Goal: Information Seeking & Learning: Learn about a topic

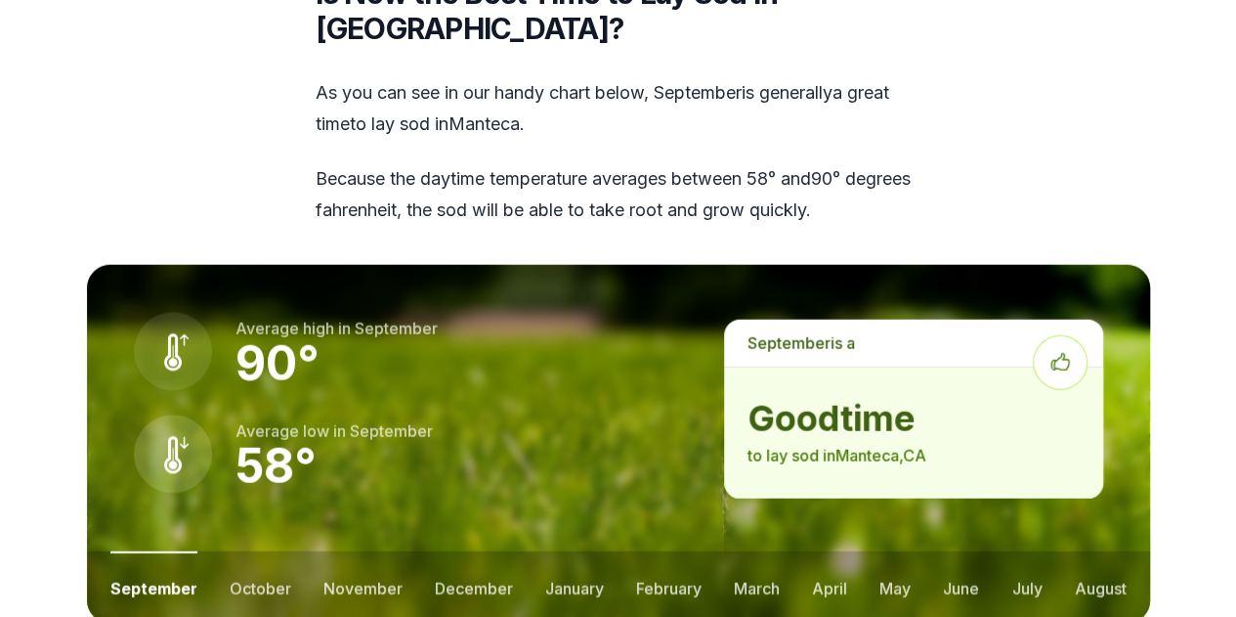
scroll to position [2378, 0]
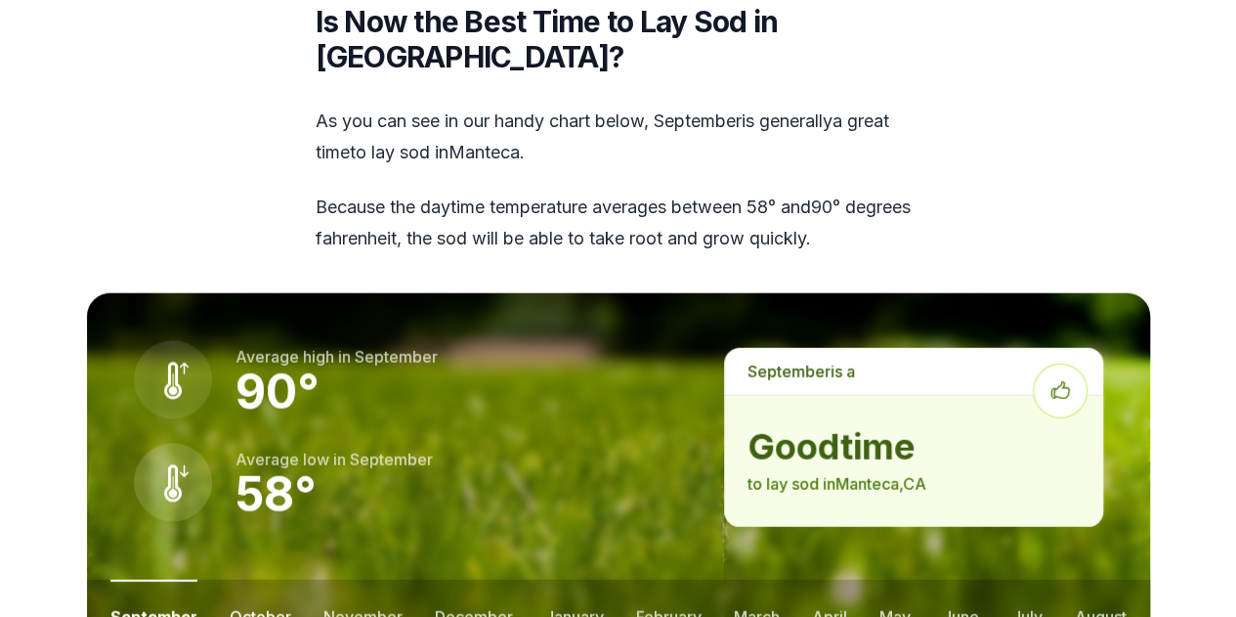
click at [244, 579] on button "october" at bounding box center [261, 615] width 62 height 72
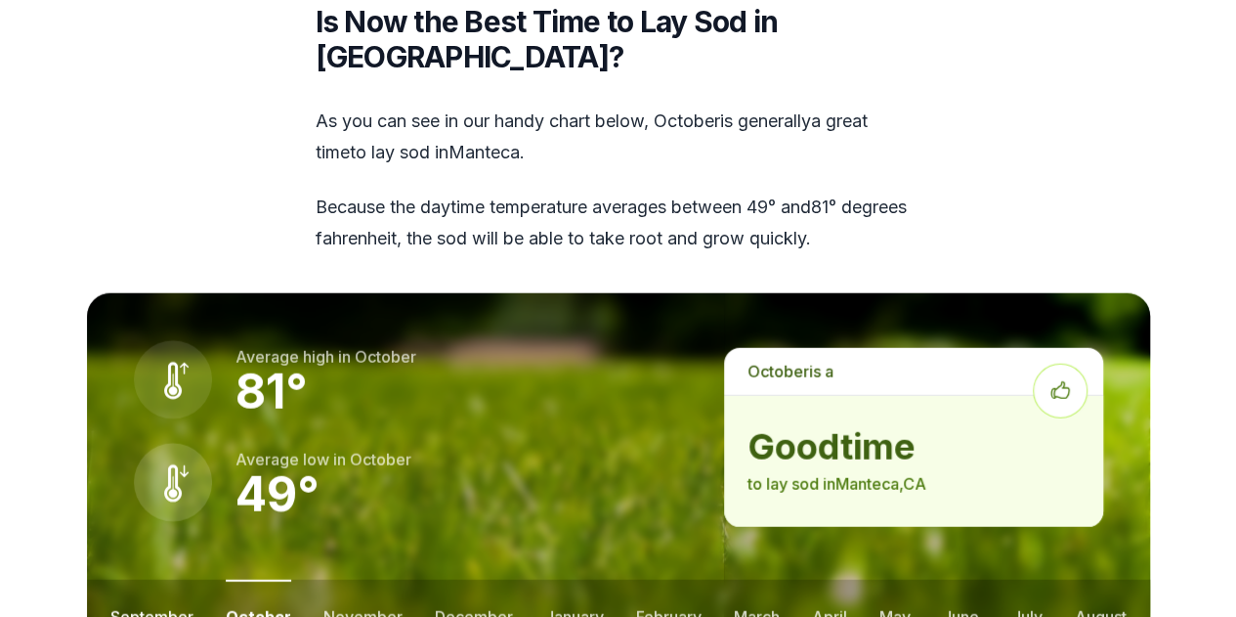
click at [167, 579] on button "september" at bounding box center [151, 615] width 83 height 72
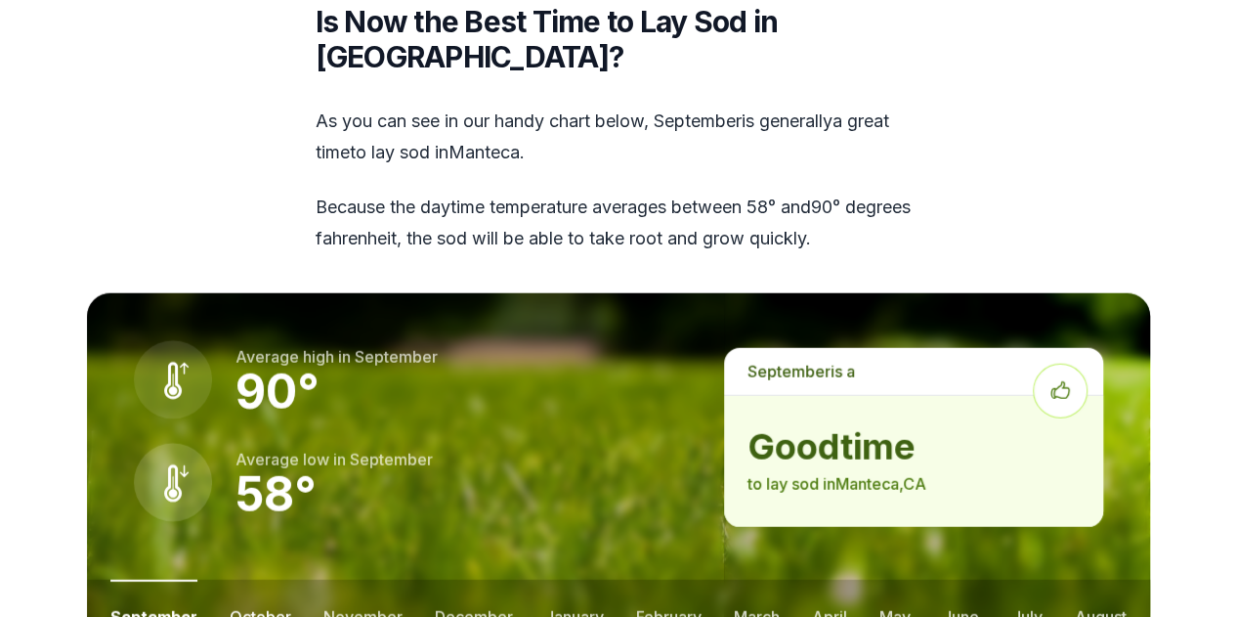
click at [250, 579] on button "october" at bounding box center [261, 615] width 62 height 72
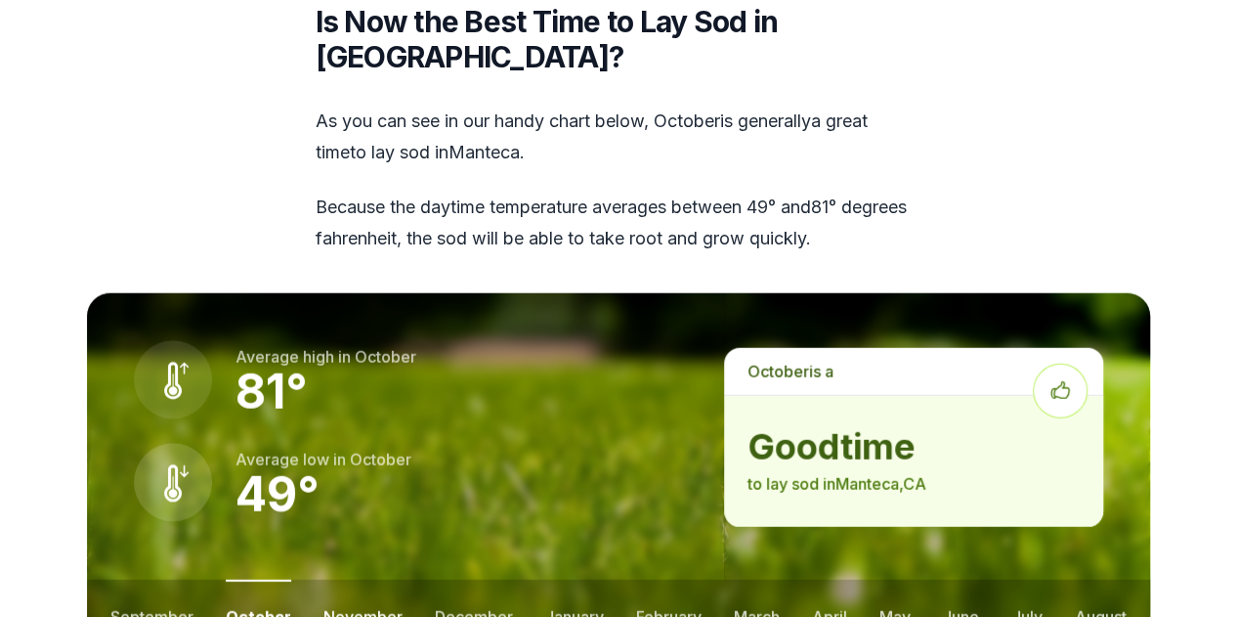
click at [354, 579] on button "november" at bounding box center [362, 615] width 79 height 72
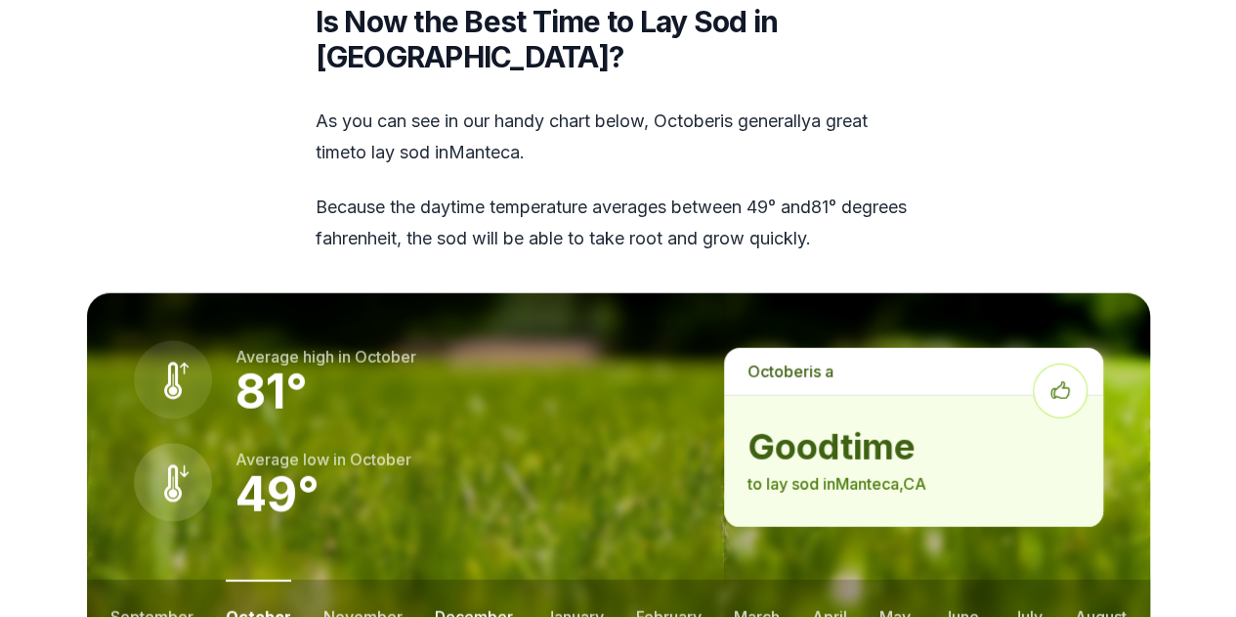
click at [456, 579] on button "december" at bounding box center [474, 615] width 78 height 72
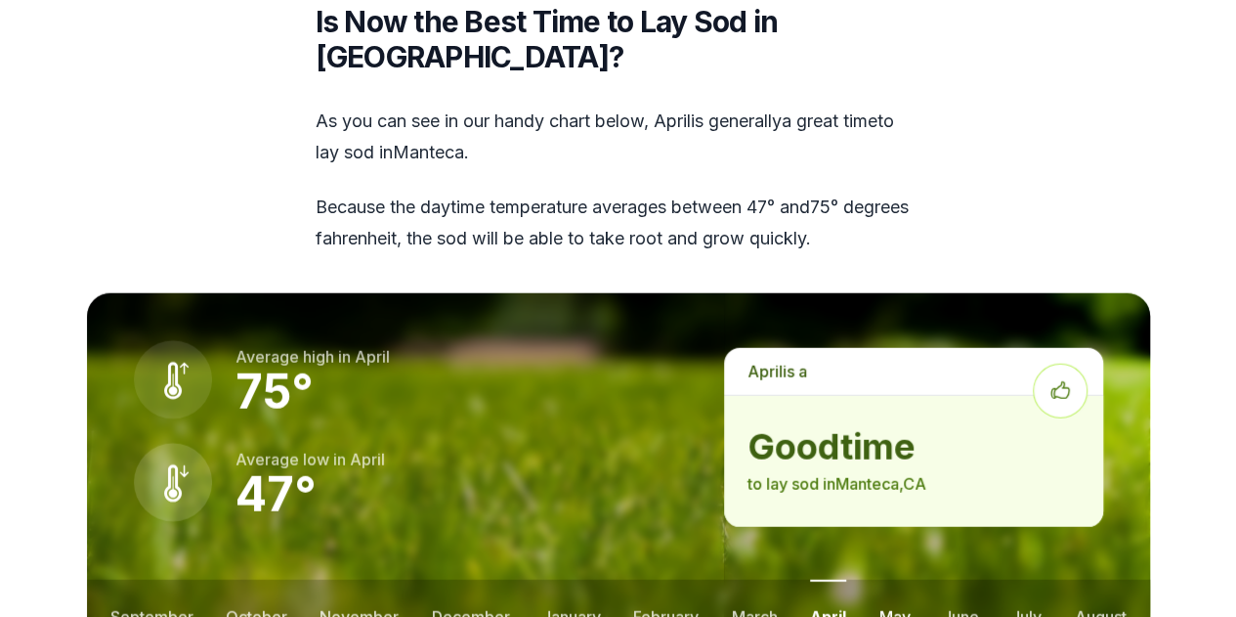
click at [894, 579] on button "may" at bounding box center [893, 615] width 31 height 72
click at [956, 579] on button "june" at bounding box center [961, 615] width 36 height 72
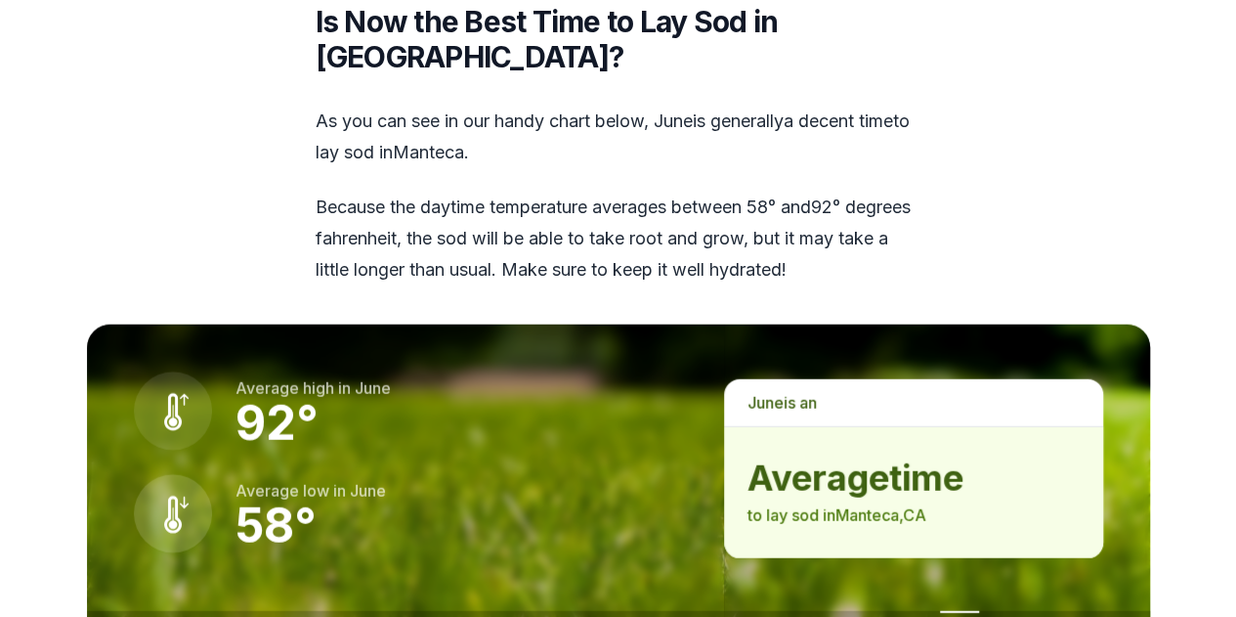
drag, startPoint x: 1078, startPoint y: 571, endPoint x: 1088, endPoint y: 576, distance: 10.9
drag, startPoint x: 1088, startPoint y: 576, endPoint x: 1110, endPoint y: 581, distance: 23.2
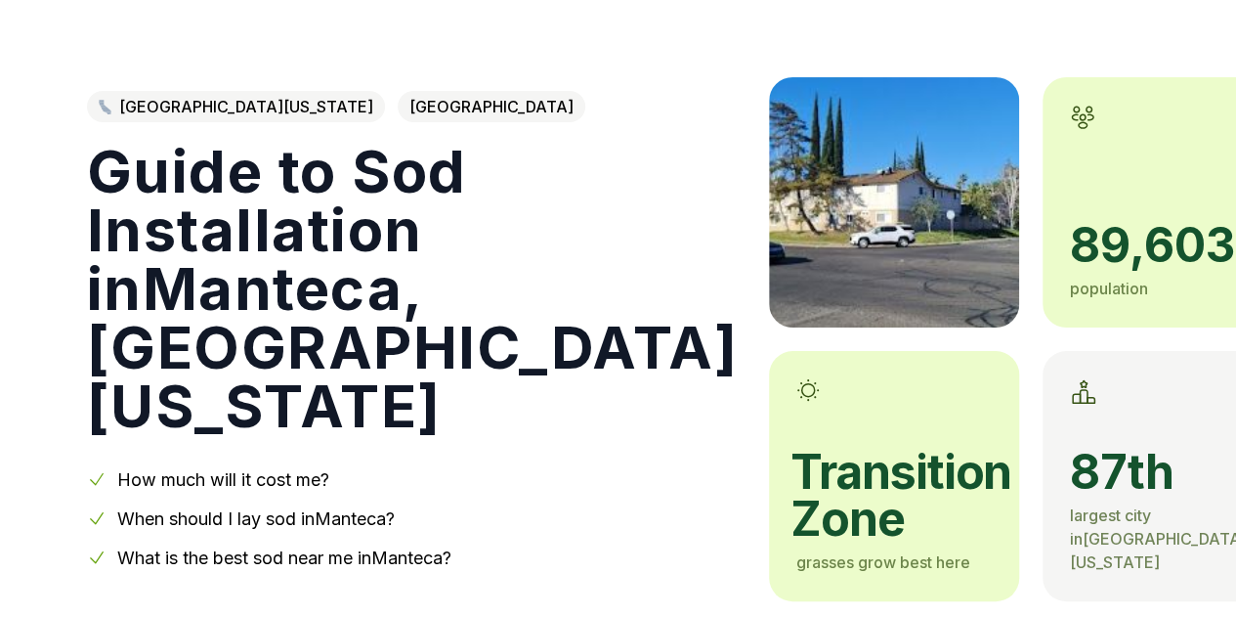
scroll to position [0, 0]
